Goal: Task Accomplishment & Management: Use online tool/utility

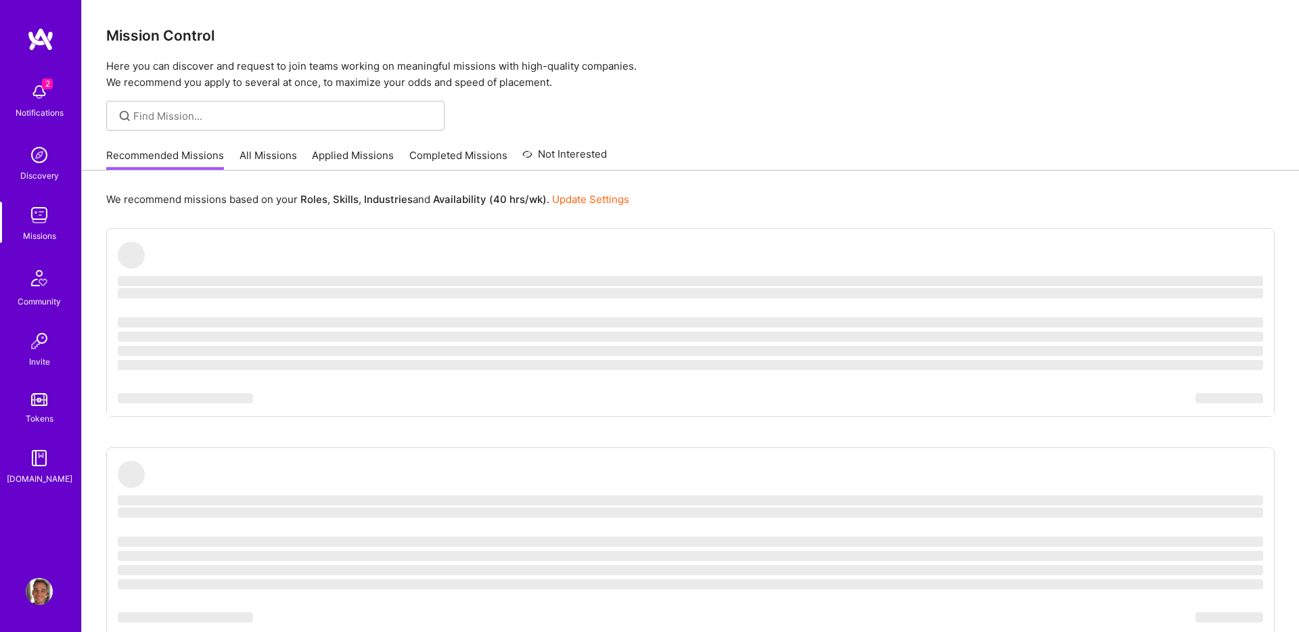
click at [471, 159] on link "Completed Missions" at bounding box center [458, 159] width 98 height 22
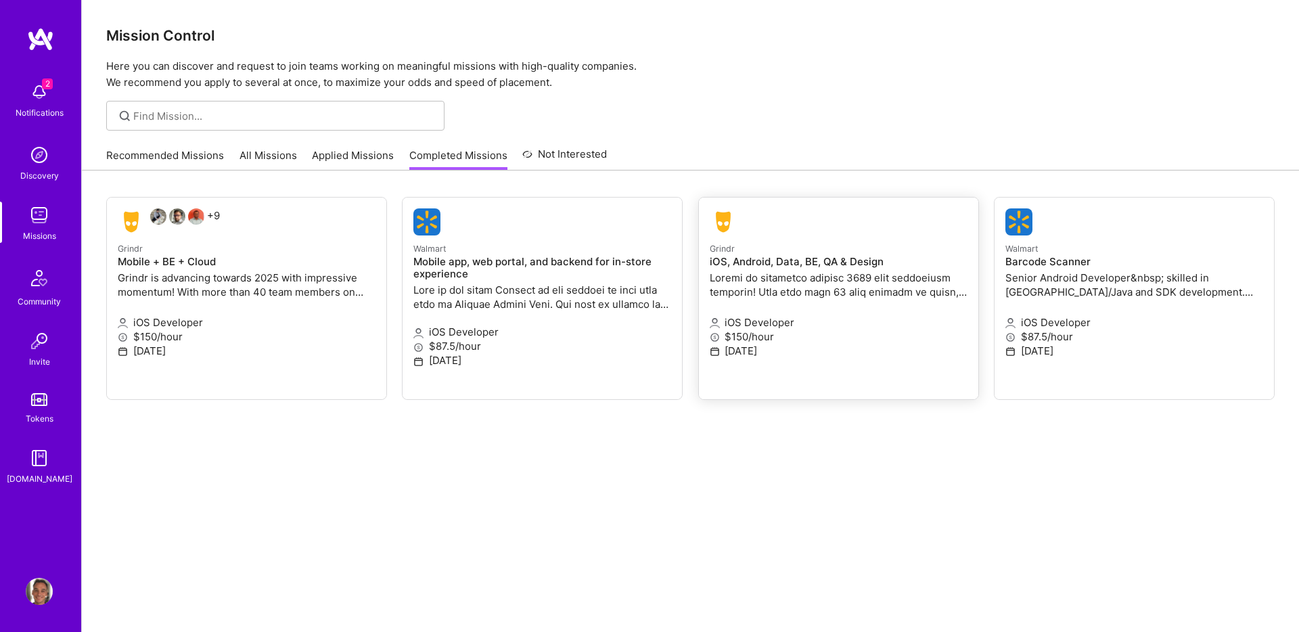
click at [820, 282] on p at bounding box center [839, 285] width 258 height 28
